Goal: Transaction & Acquisition: Purchase product/service

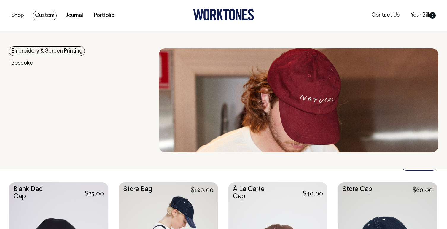
click at [43, 52] on link "Embroidery & Screen Printing" at bounding box center [47, 51] width 76 height 10
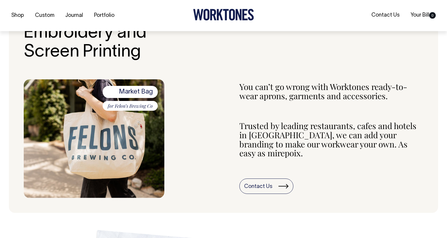
scroll to position [199, 0]
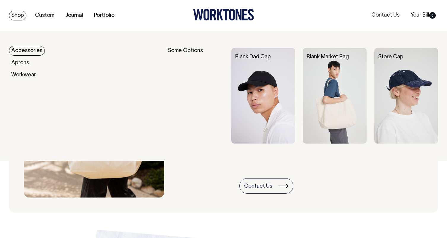
click at [19, 13] on link "Shop" at bounding box center [17, 16] width 17 height 10
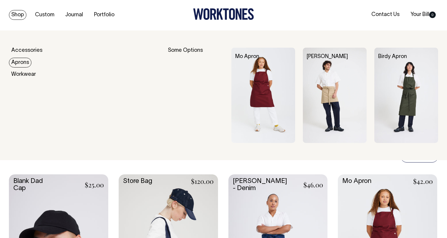
scroll to position [1, 0]
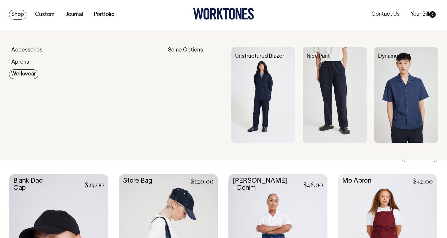
click at [19, 75] on link "Workwear" at bounding box center [23, 74] width 29 height 10
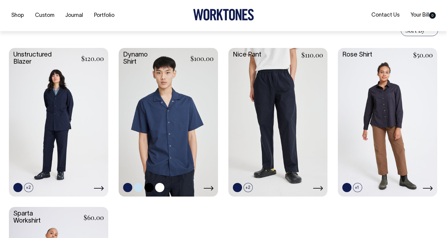
scroll to position [151, 0]
click at [58, 119] on link at bounding box center [58, 122] width 99 height 148
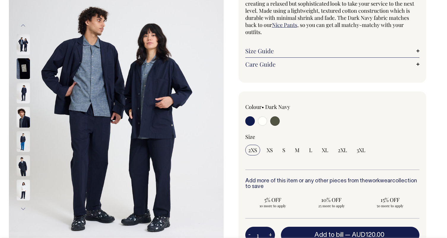
scroll to position [75, 0]
click at [277, 123] on input "radio" at bounding box center [274, 120] width 9 height 9
radio input "true"
select select "Olive"
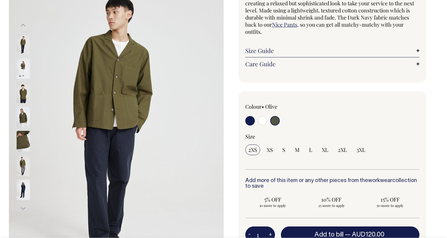
click at [251, 122] on input "radio" at bounding box center [249, 120] width 9 height 9
radio input "true"
select select "Dark Navy"
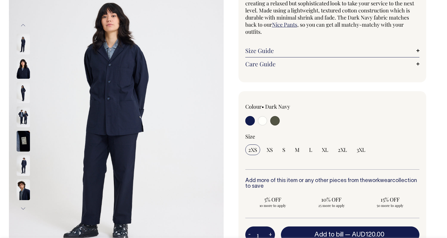
click at [351, 149] on div "2XS XS S M L XL 2XL 3XL" at bounding box center [332, 150] width 174 height 11
click at [340, 150] on span "2XL" at bounding box center [342, 149] width 9 height 7
click at [340, 150] on input "2XL" at bounding box center [342, 150] width 15 height 11
radio input "true"
select select "2XL"
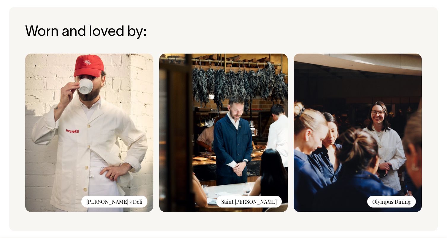
scroll to position [447, 0]
